Goal: Information Seeking & Learning: Check status

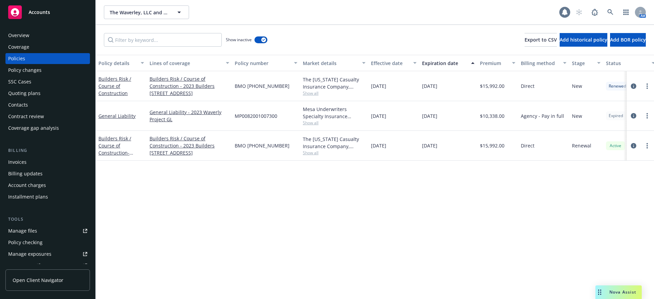
click at [561, 11] on icon at bounding box center [564, 12] width 7 height 7
